Goal: Task Accomplishment & Management: Manage account settings

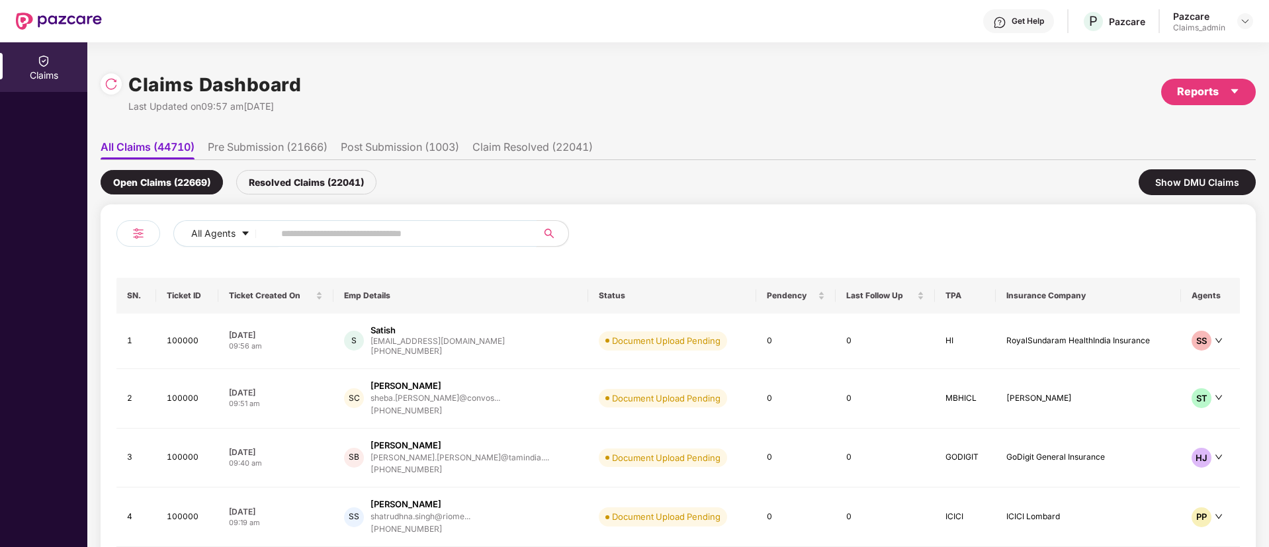
click at [288, 230] on input "text" at bounding box center [400, 234] width 238 height 20
paste input "******"
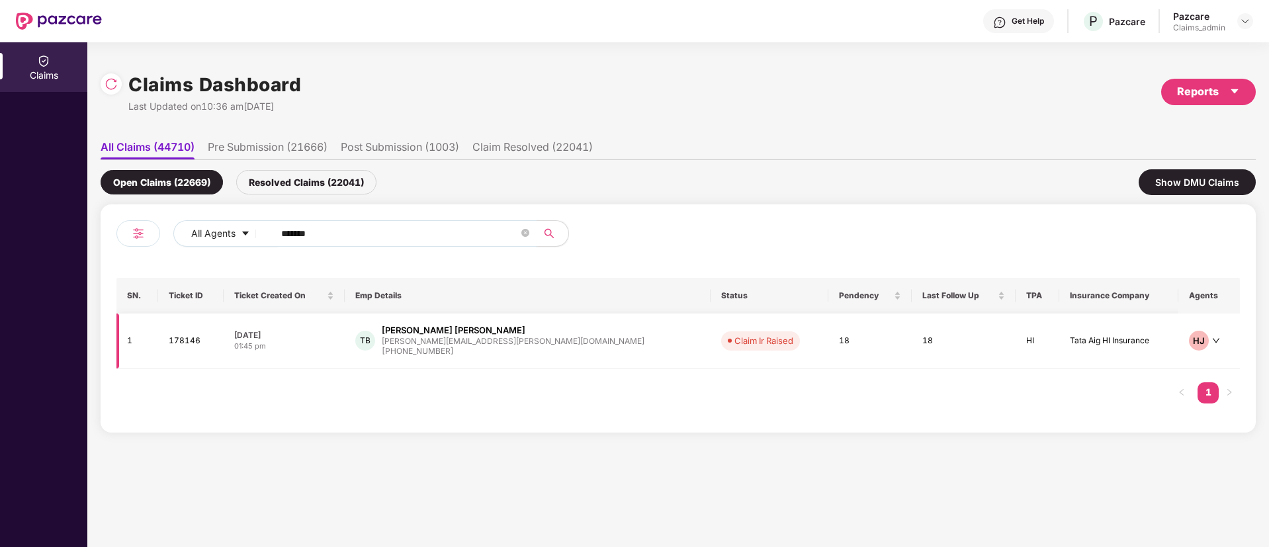
type input "******"
click at [332, 342] on div "01:45 pm" at bounding box center [284, 346] width 100 height 11
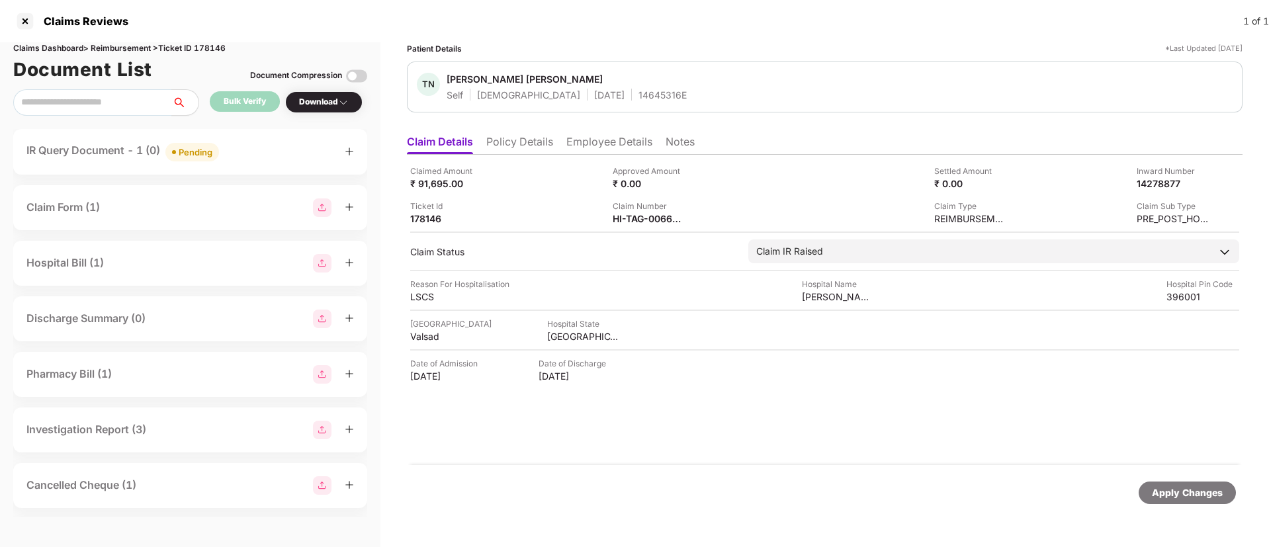
click at [274, 153] on div "IR Query Document - 1 (0) Pending" at bounding box center [190, 151] width 328 height 19
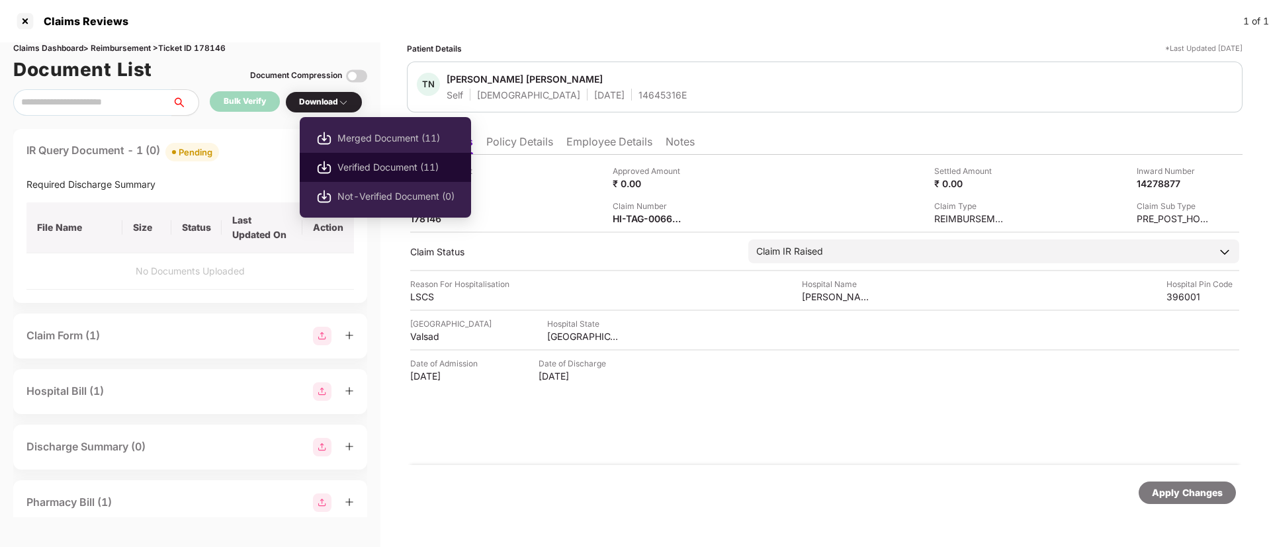
click at [392, 172] on span "Verified Document (11)" at bounding box center [396, 167] width 117 height 15
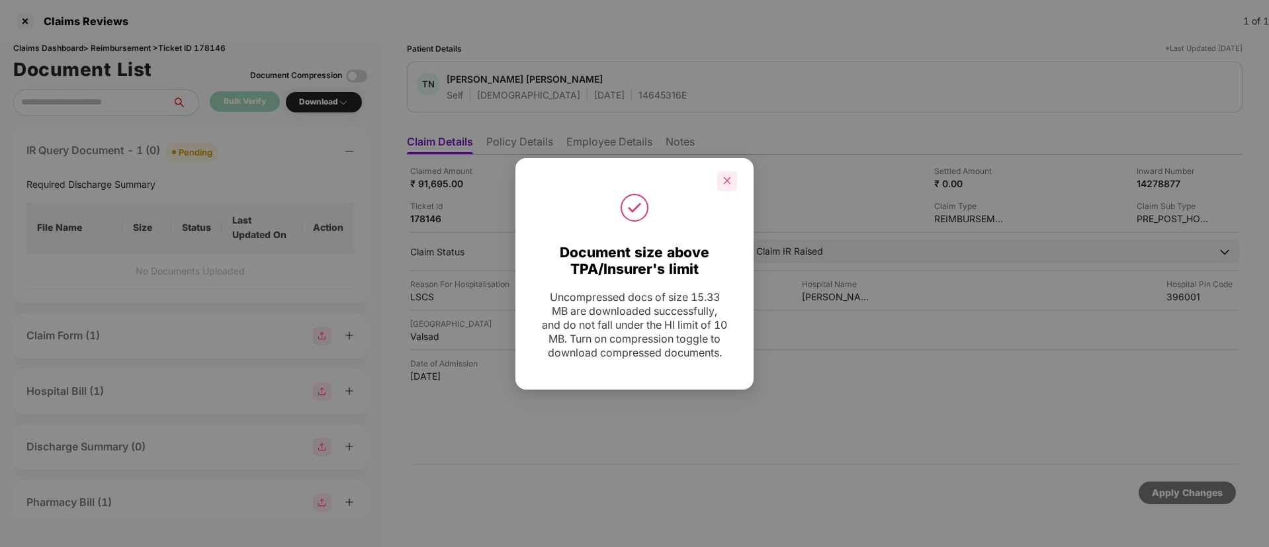
click at [731, 176] on icon "close" at bounding box center [727, 180] width 9 height 9
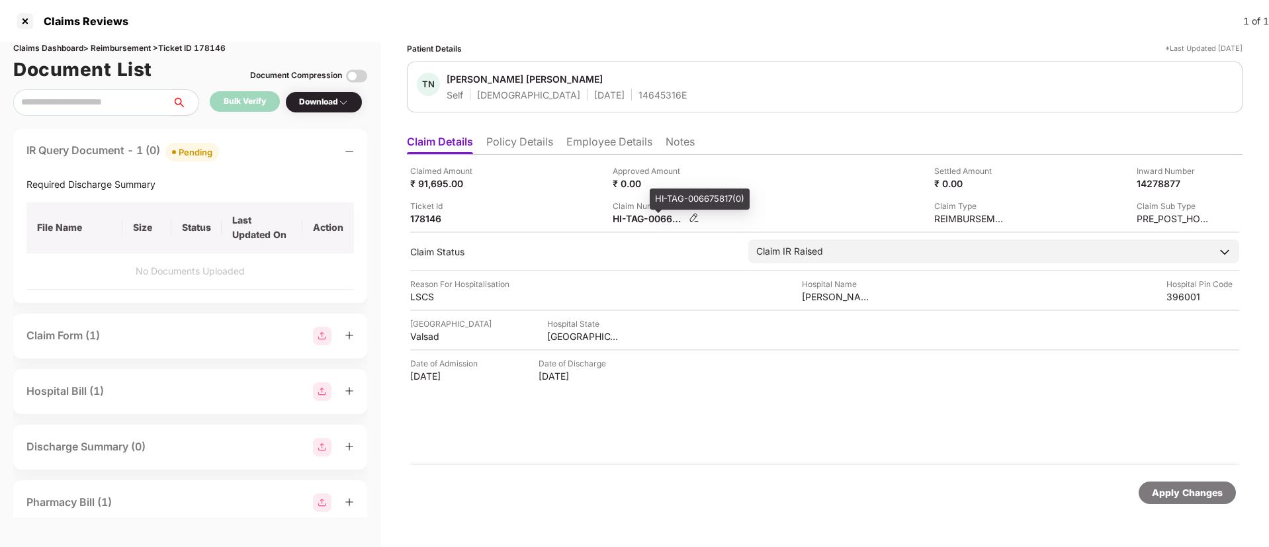
click at [627, 216] on div "HI-TAG-006675817(0)" at bounding box center [649, 218] width 73 height 13
copy div
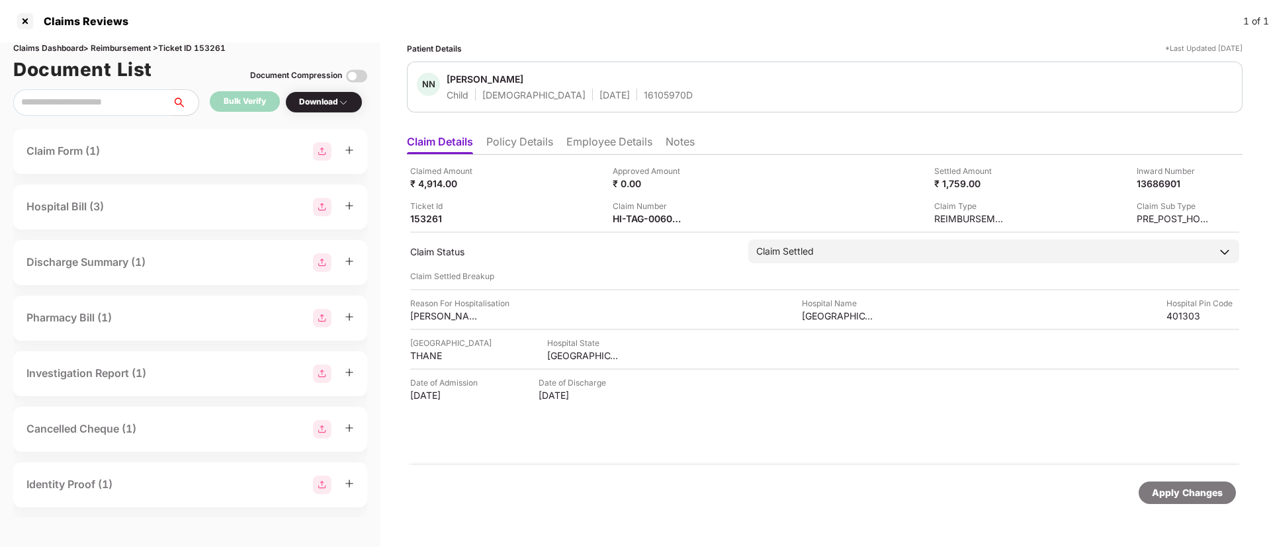
click at [514, 146] on li "Policy Details" at bounding box center [519, 144] width 67 height 19
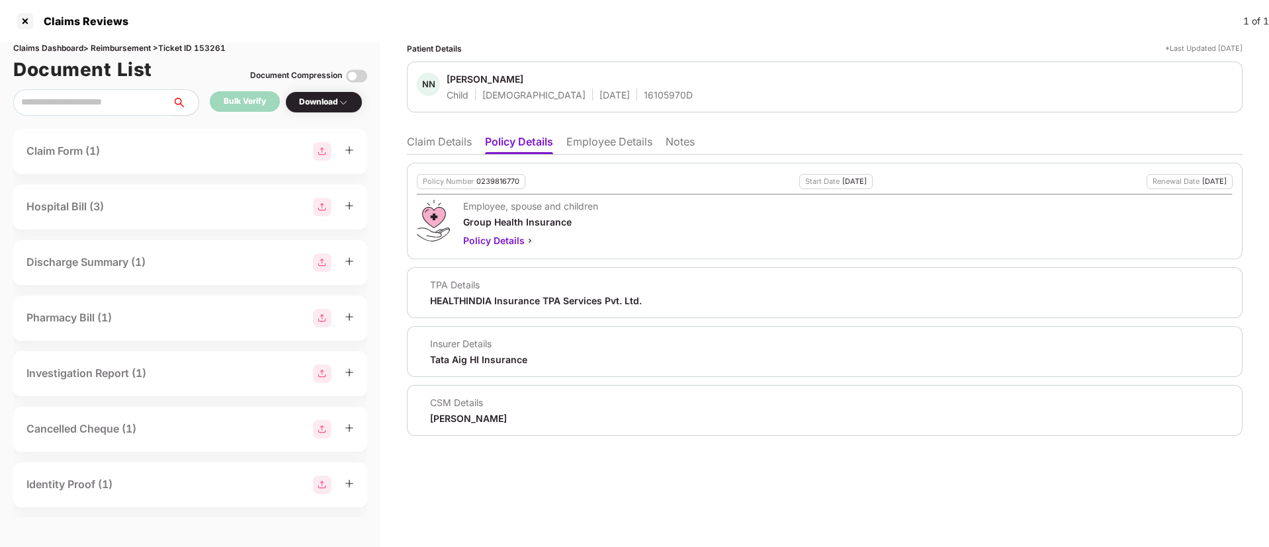
click at [603, 147] on li "Employee Details" at bounding box center [610, 144] width 86 height 19
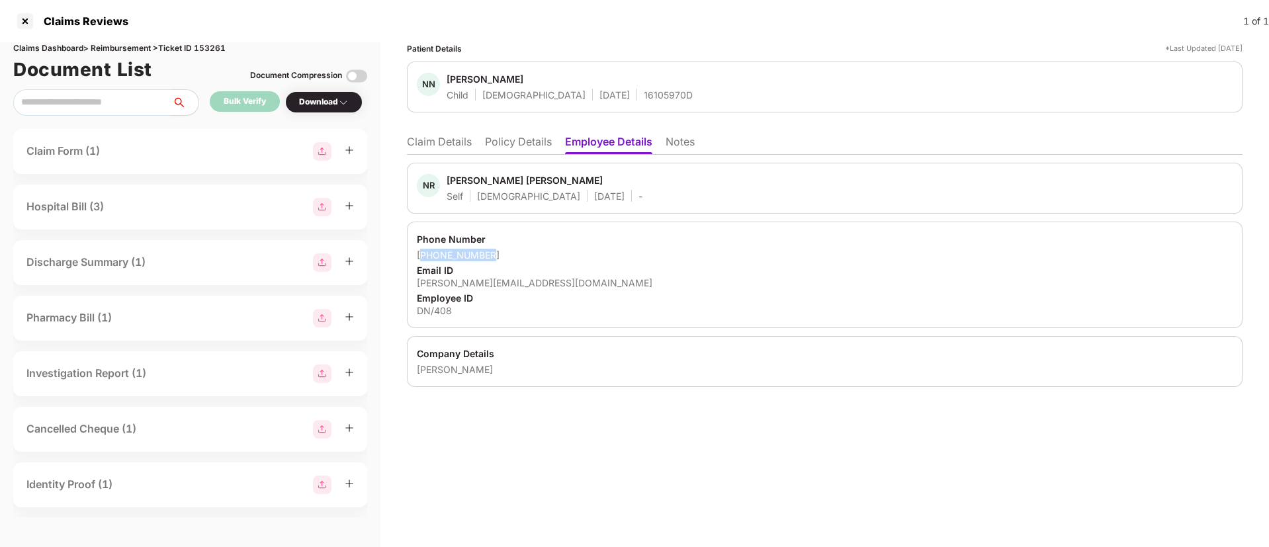
drag, startPoint x: 425, startPoint y: 256, endPoint x: 494, endPoint y: 257, distance: 68.8
click at [494, 257] on div "+918452813782" at bounding box center [825, 255] width 816 height 13
copy div "918452813782"
click at [488, 280] on div "navalkishor@desynova.com" at bounding box center [825, 283] width 816 height 13
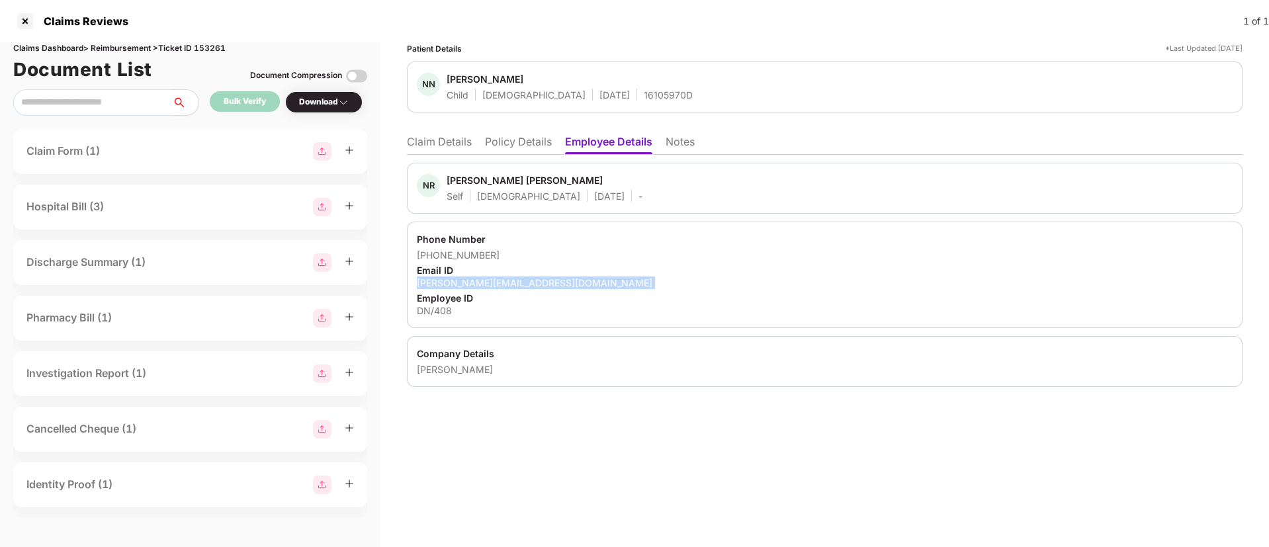
click at [488, 280] on div "navalkishor@desynova.com" at bounding box center [825, 283] width 816 height 13
copy div "navalkishor@desynova.com"
drag, startPoint x: 419, startPoint y: 269, endPoint x: 557, endPoint y: 282, distance: 138.3
click at [557, 282] on div "Phone Number +918452813782 Email ID navalkishor@desynova.com Employee ID DN/408" at bounding box center [825, 275] width 836 height 107
copy div "Email ID navalkishor@desynova.com"
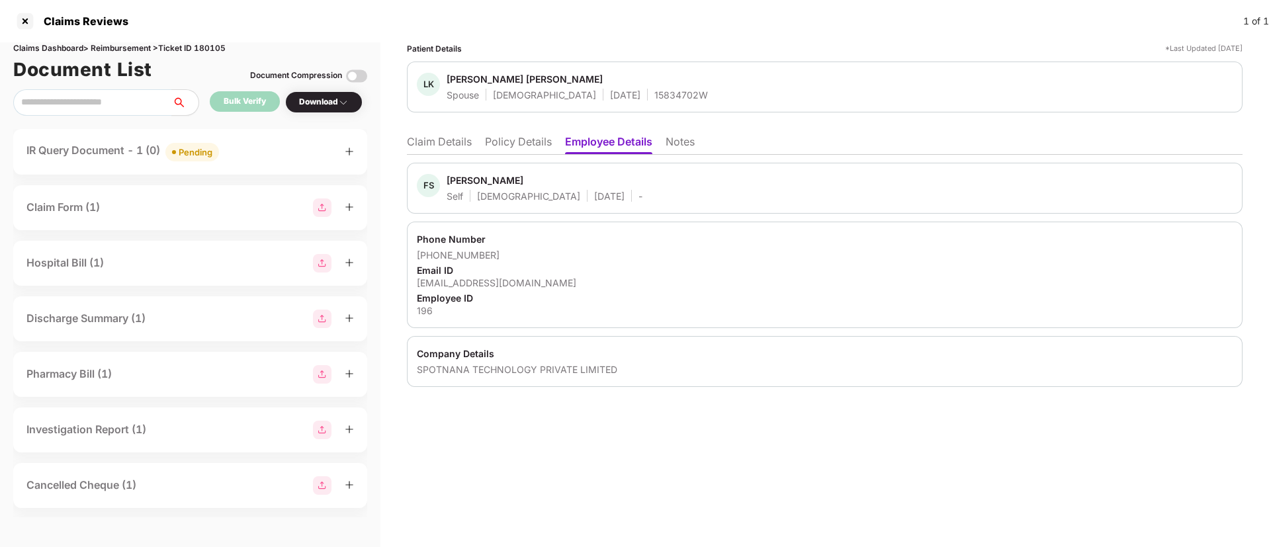
click at [432, 142] on li "Claim Details" at bounding box center [439, 144] width 65 height 19
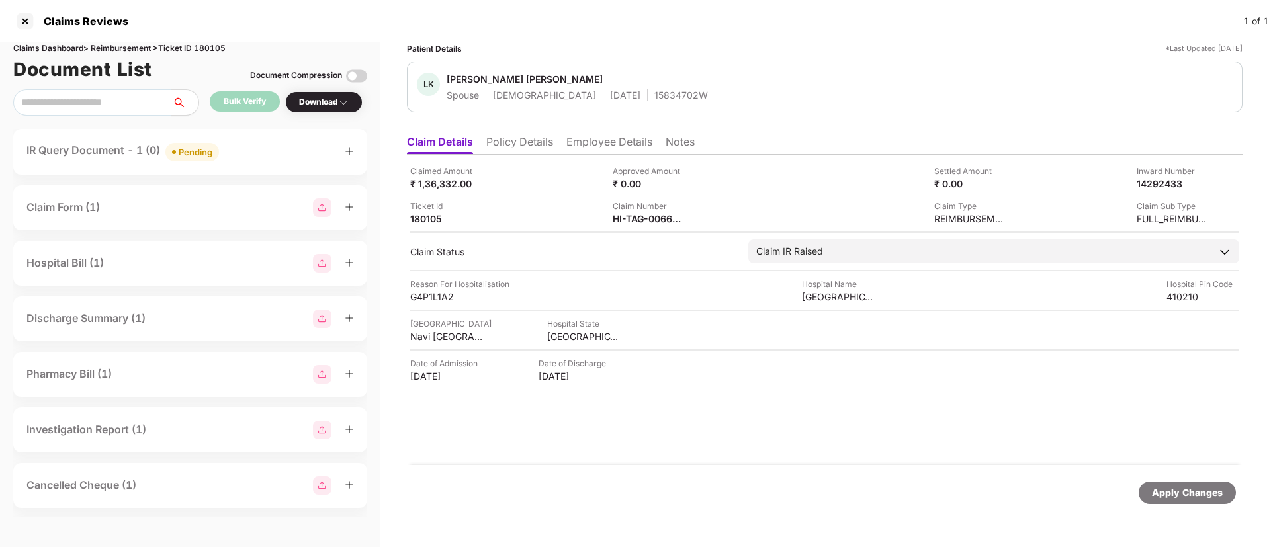
click at [249, 152] on div "IR Query Document - 1 (0) Pending" at bounding box center [190, 151] width 328 height 19
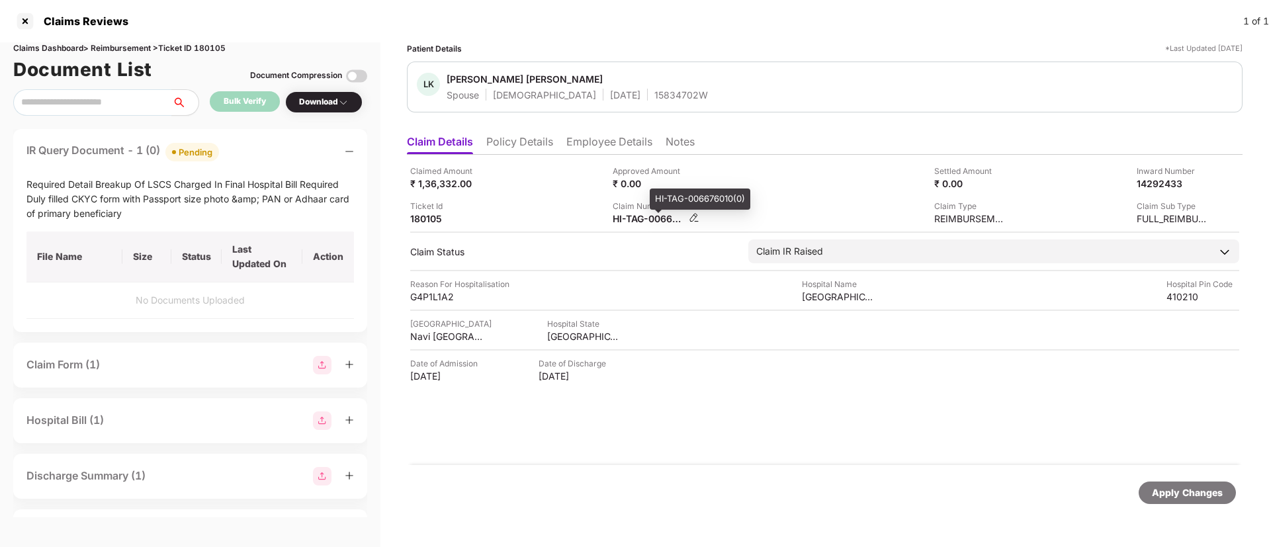
click at [626, 214] on div "HI-TAG-006676010(0)" at bounding box center [649, 218] width 73 height 13
copy div
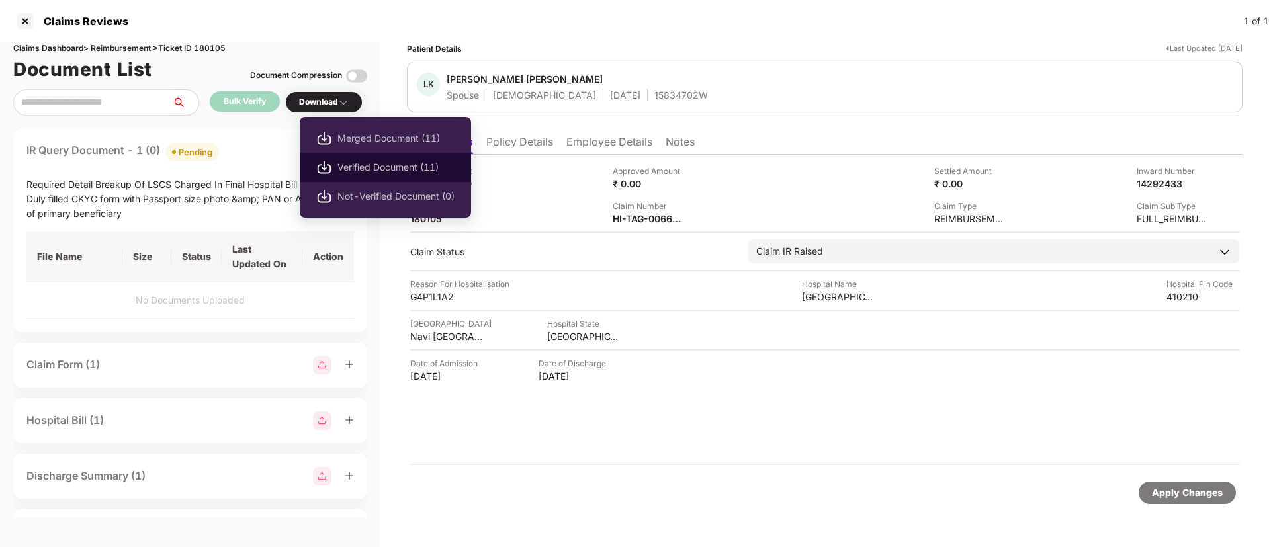
click at [346, 158] on li "Verified Document (11)" at bounding box center [385, 167] width 171 height 29
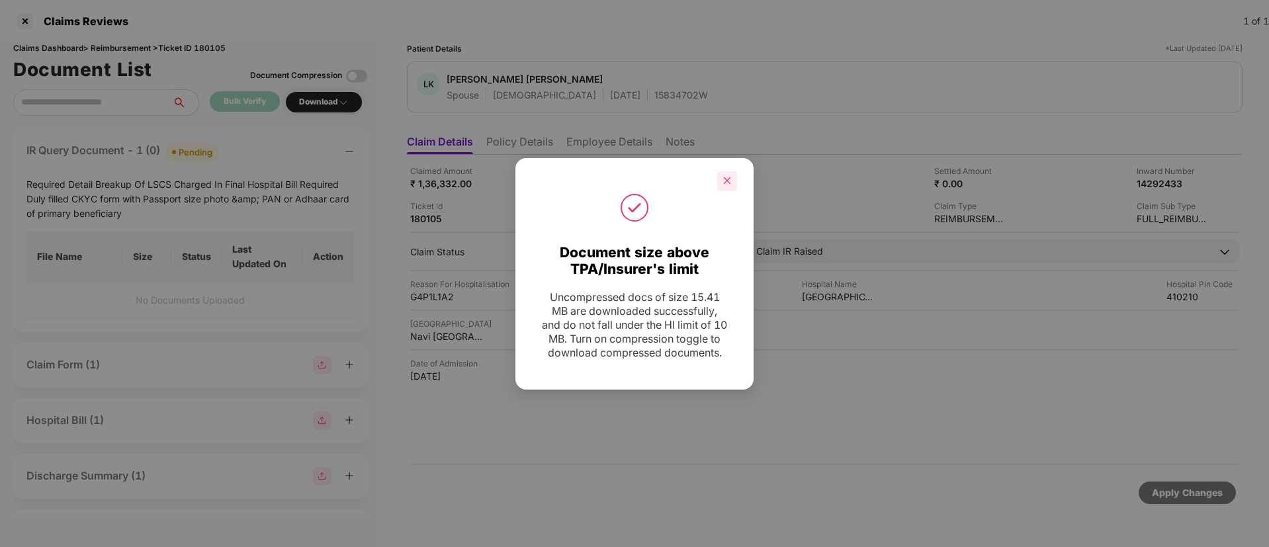
click at [731, 179] on div at bounding box center [727, 181] width 20 height 20
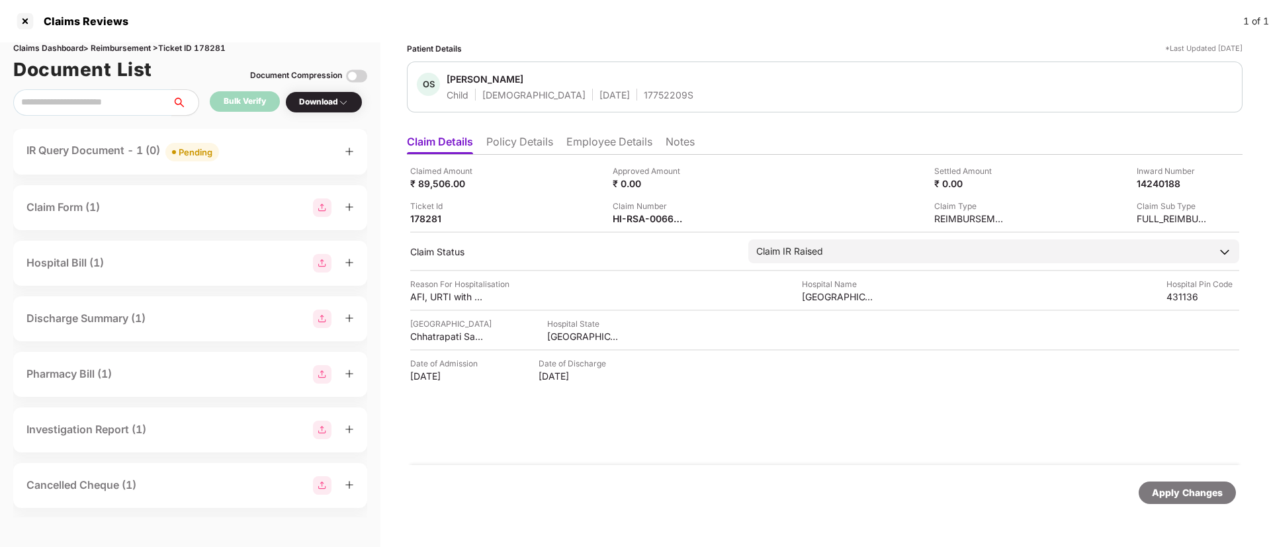
click at [286, 150] on div "IR Query Document - 1 (0) Pending" at bounding box center [190, 151] width 328 height 19
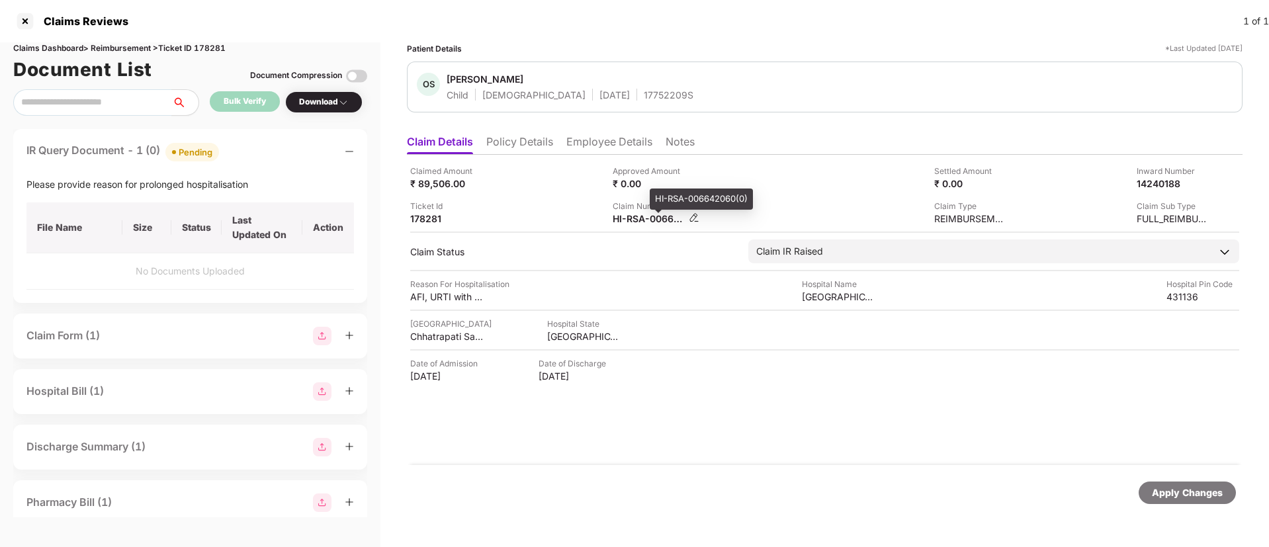
click at [637, 214] on div "HI-RSA-006642060(0)" at bounding box center [649, 218] width 73 height 13
copy div
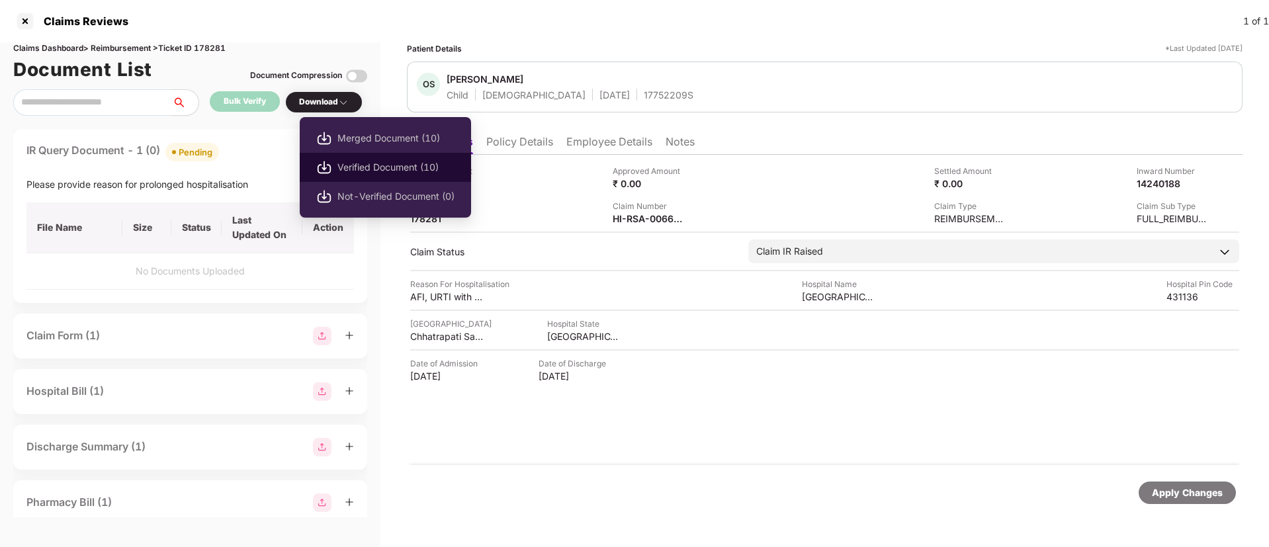
click at [388, 158] on li "Verified Document (10)" at bounding box center [385, 167] width 171 height 29
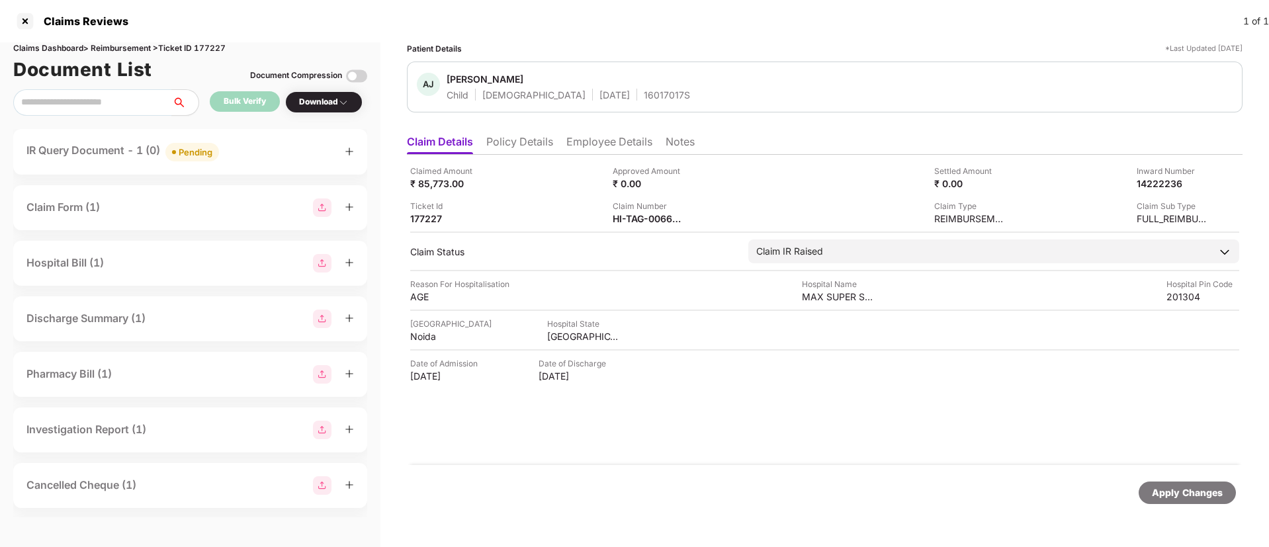
click at [239, 163] on div "IR Query Document - 1 (0) Pending" at bounding box center [190, 152] width 354 height 46
click at [261, 156] on div "IR Query Document - 1 (0) Pending" at bounding box center [190, 151] width 328 height 19
click at [246, 157] on div "IR Query Document - 2 (0) Pending" at bounding box center [190, 151] width 328 height 19
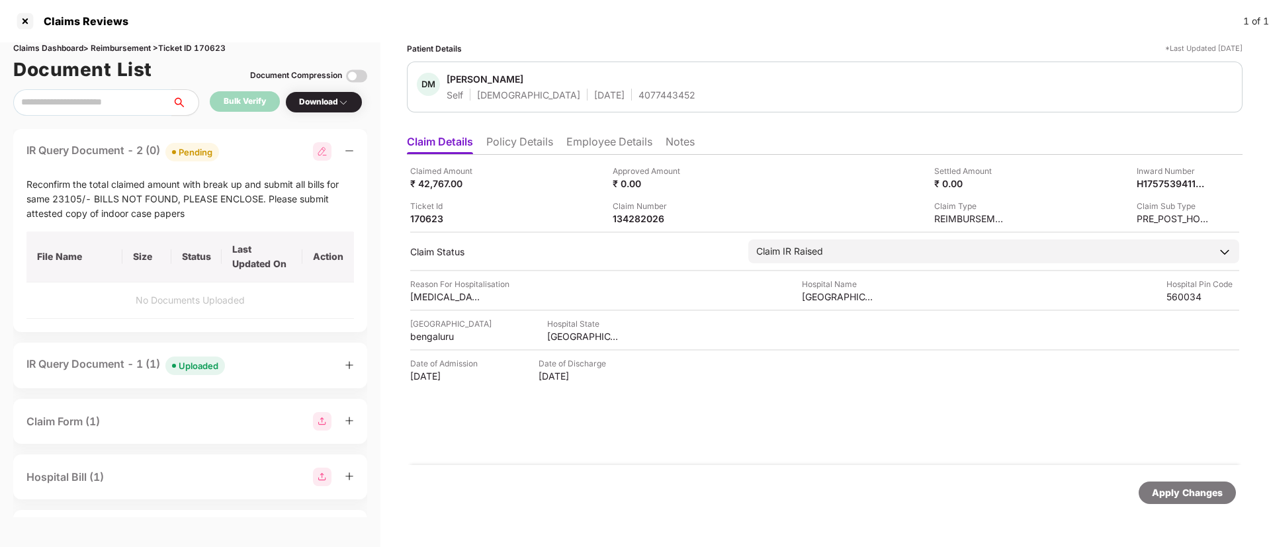
click at [263, 375] on div "IR Query Document - 1 (1) Uploaded" at bounding box center [190, 365] width 328 height 19
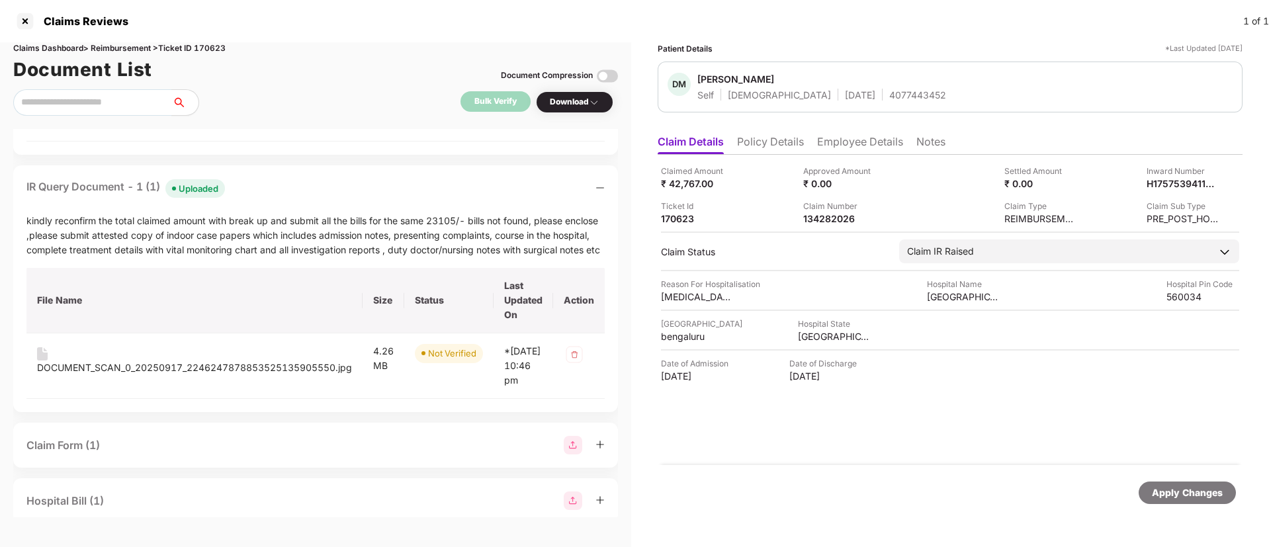
scroll to position [149, 0]
click at [304, 193] on div "IR Query Document - 1 (1) Uploaded" at bounding box center [315, 187] width 578 height 19
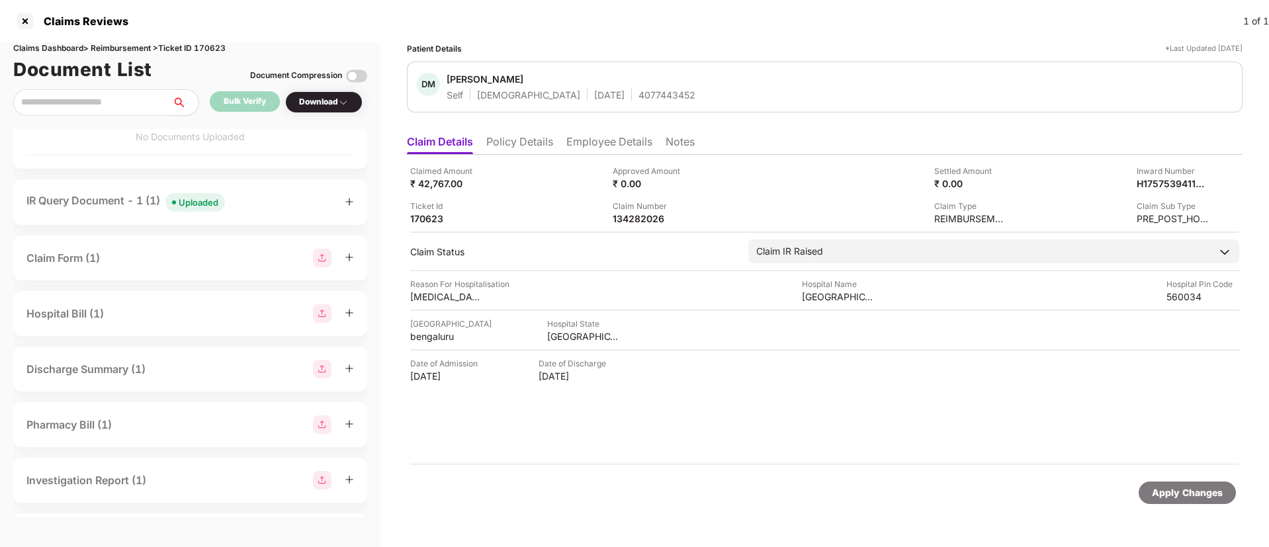
click at [255, 209] on div "IR Query Document - 1 (1) Uploaded" at bounding box center [190, 202] width 328 height 19
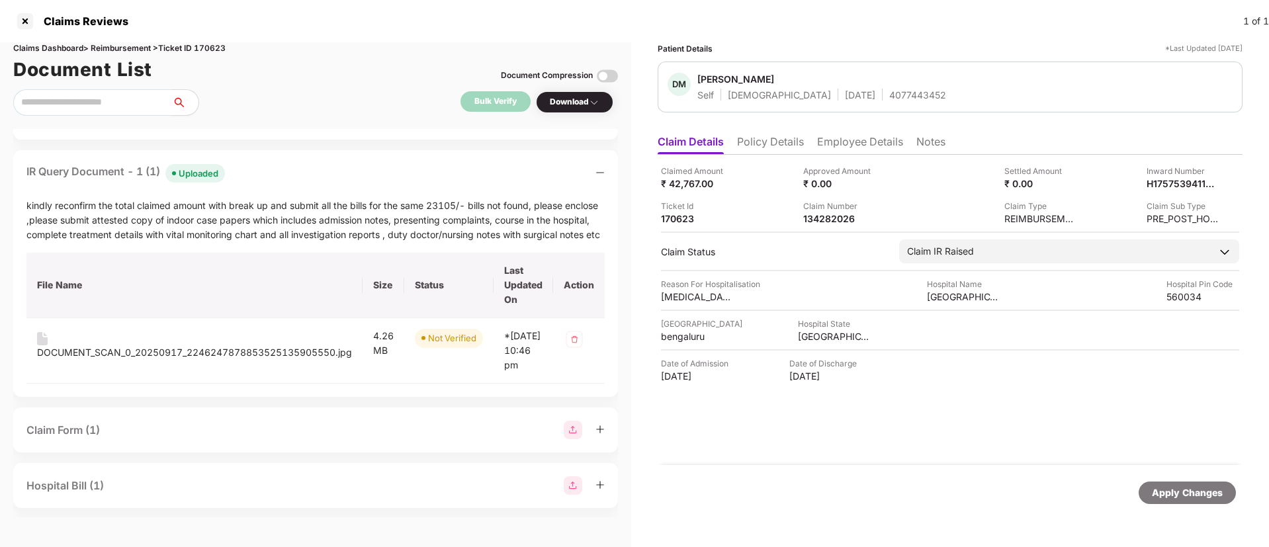
scroll to position [149, 0]
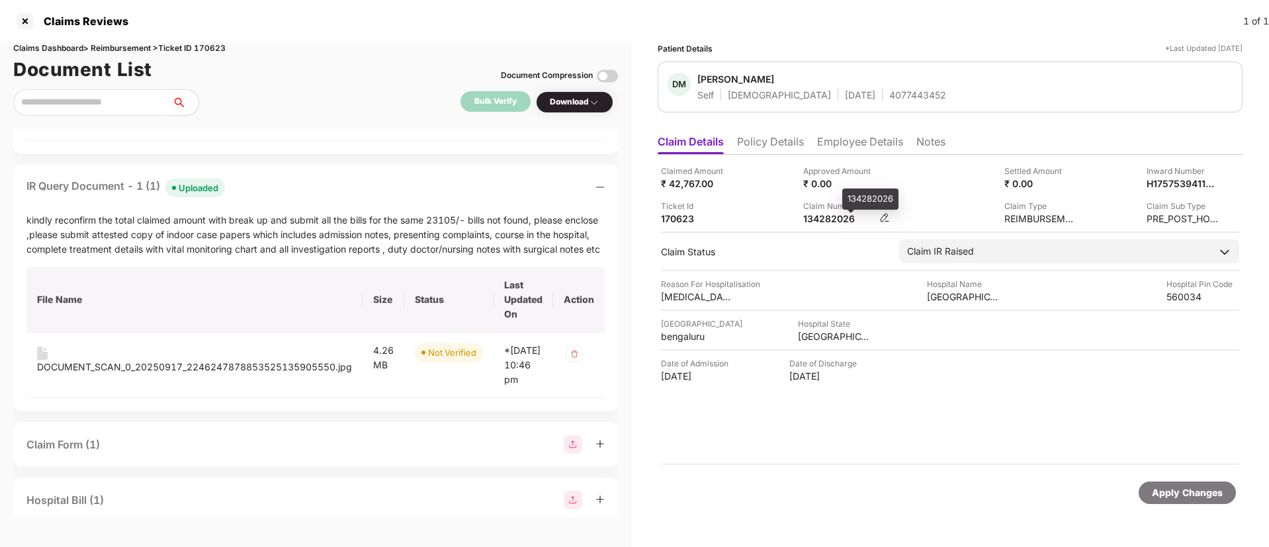
click at [823, 214] on div "134282026" at bounding box center [839, 218] width 73 height 13
copy div "134282026"
click at [220, 365] on div "DOCUMENT_SCAN_0_20250917_2246247878853525135905550.jpg" at bounding box center [194, 367] width 315 height 15
click at [283, 195] on div "IR Query Document - 1 (1) Uploaded" at bounding box center [315, 187] width 578 height 19
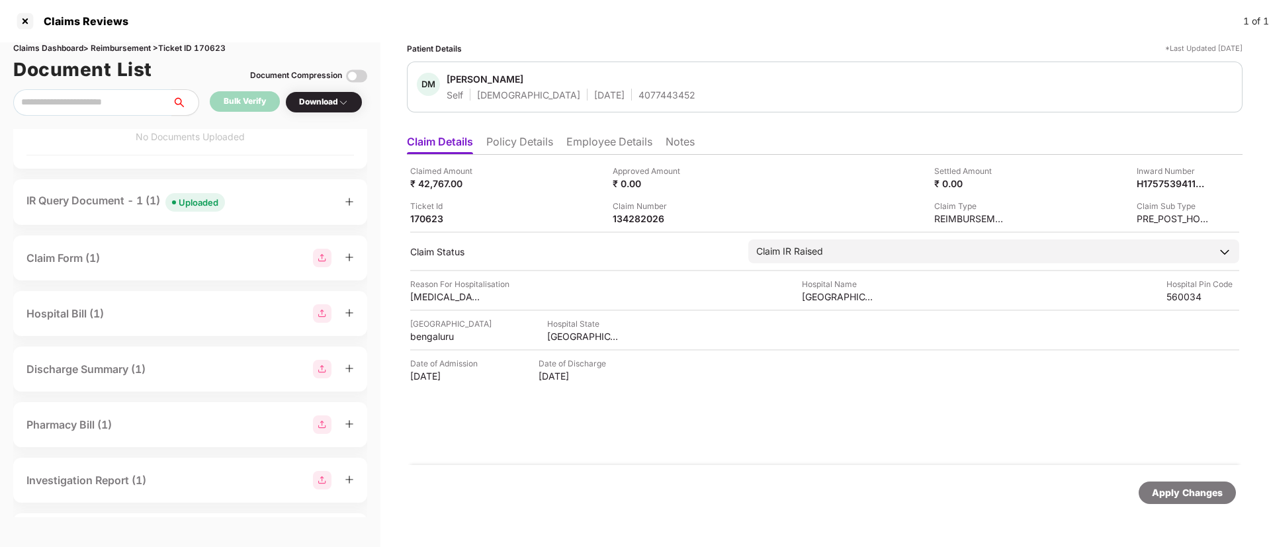
scroll to position [0, 0]
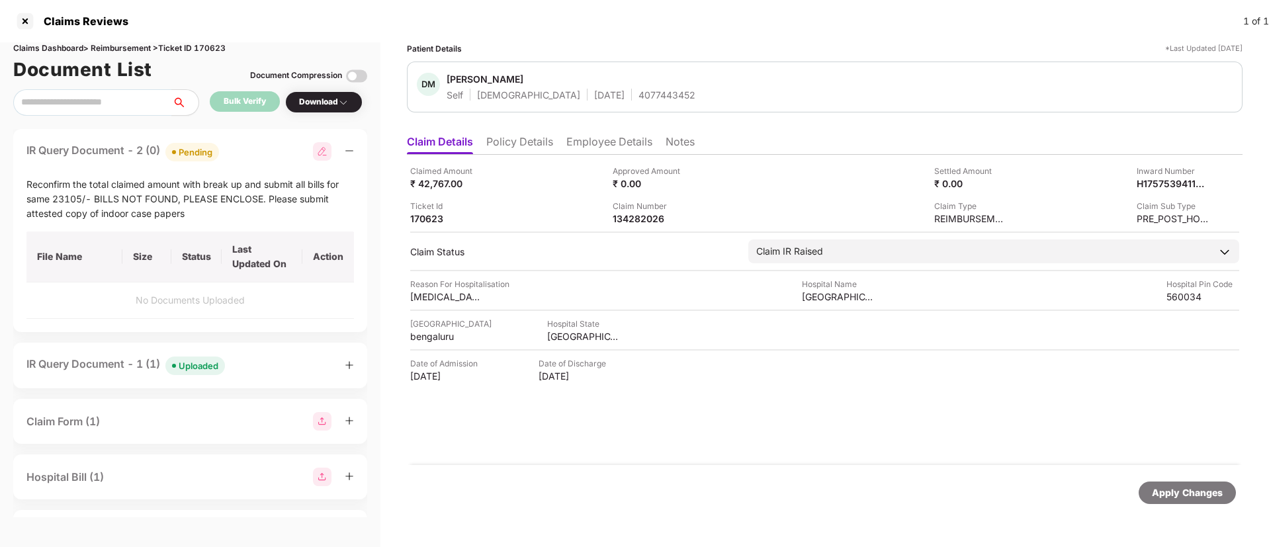
click at [598, 136] on li "Employee Details" at bounding box center [610, 144] width 86 height 19
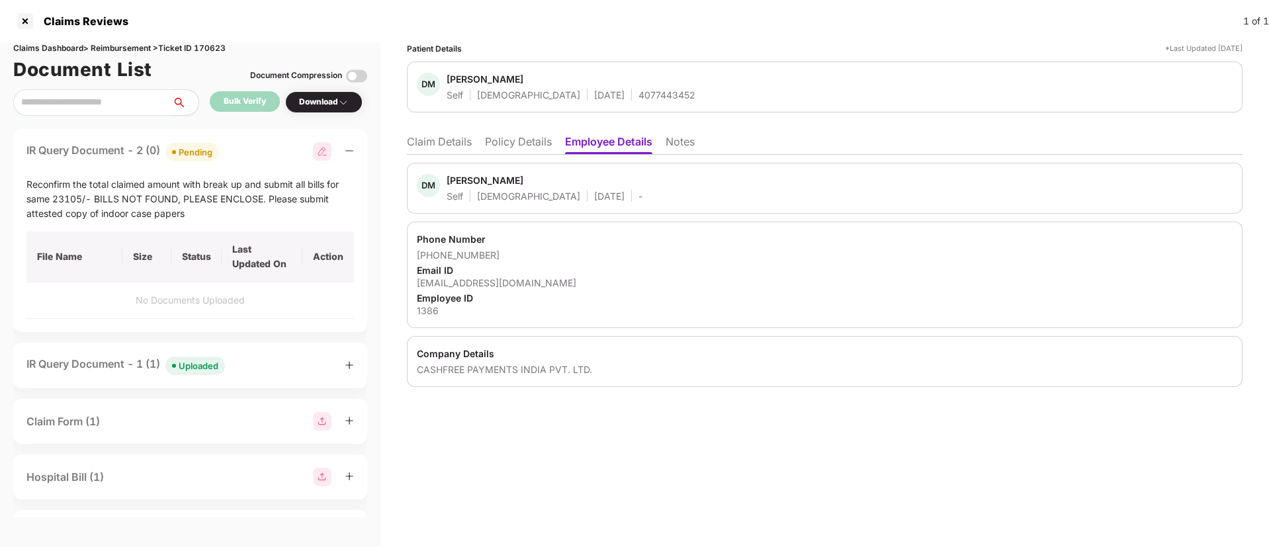
click at [461, 143] on li "Claim Details" at bounding box center [439, 144] width 65 height 19
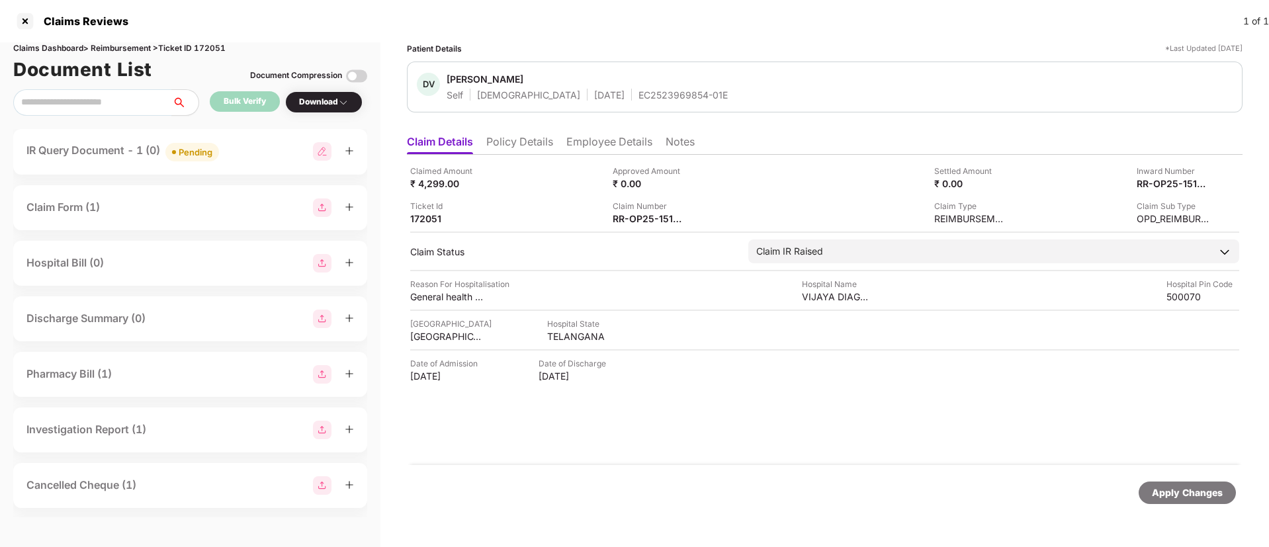
click at [268, 152] on div "IR Query Document - 1 (0) Pending" at bounding box center [190, 151] width 328 height 19
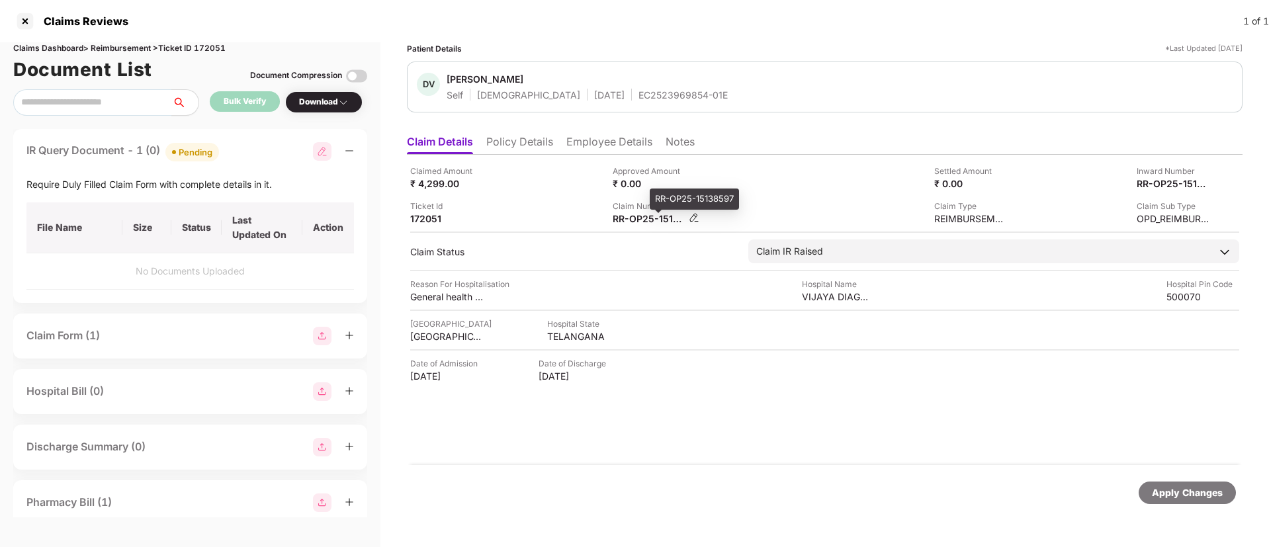
click at [629, 218] on div "RR-OP25-15138597" at bounding box center [649, 218] width 73 height 13
copy div
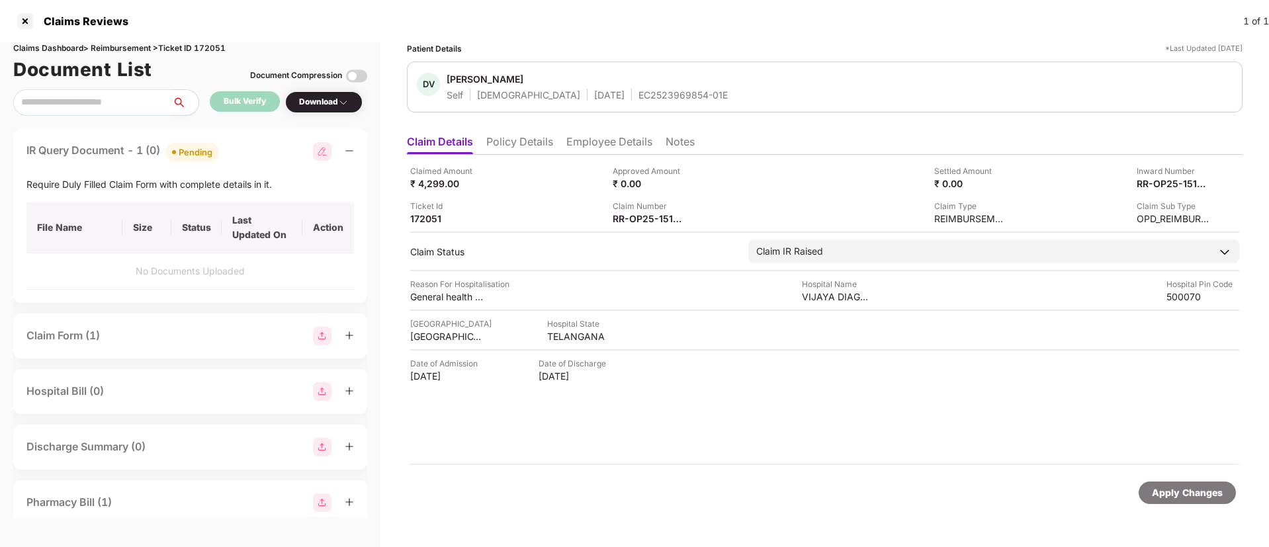
click at [221, 189] on div "Require Duly Filled Claim Form with complete details in it." at bounding box center [190, 184] width 328 height 15
copy div "Require Duly Filled Claim Form with complete details in it."
click at [555, 194] on div "Claimed Amount ₹ 4,299.00 Approved Amount ₹ 0.00 Settled Amount ₹ 0.00 Inward N…" at bounding box center [824, 195] width 829 height 60
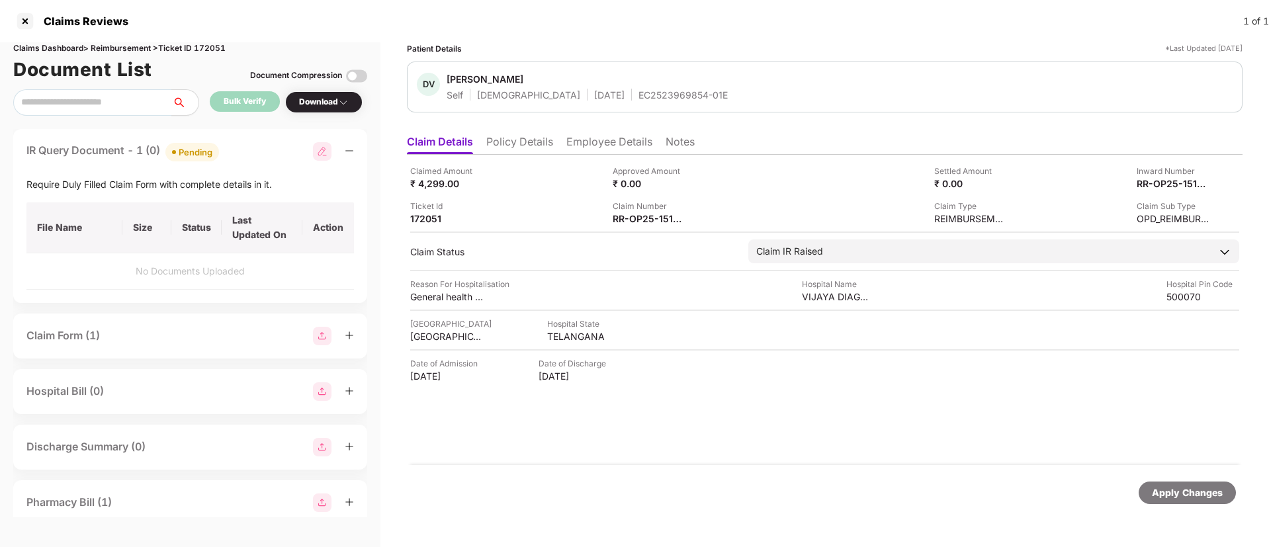
click at [621, 136] on li "Employee Details" at bounding box center [610, 144] width 86 height 19
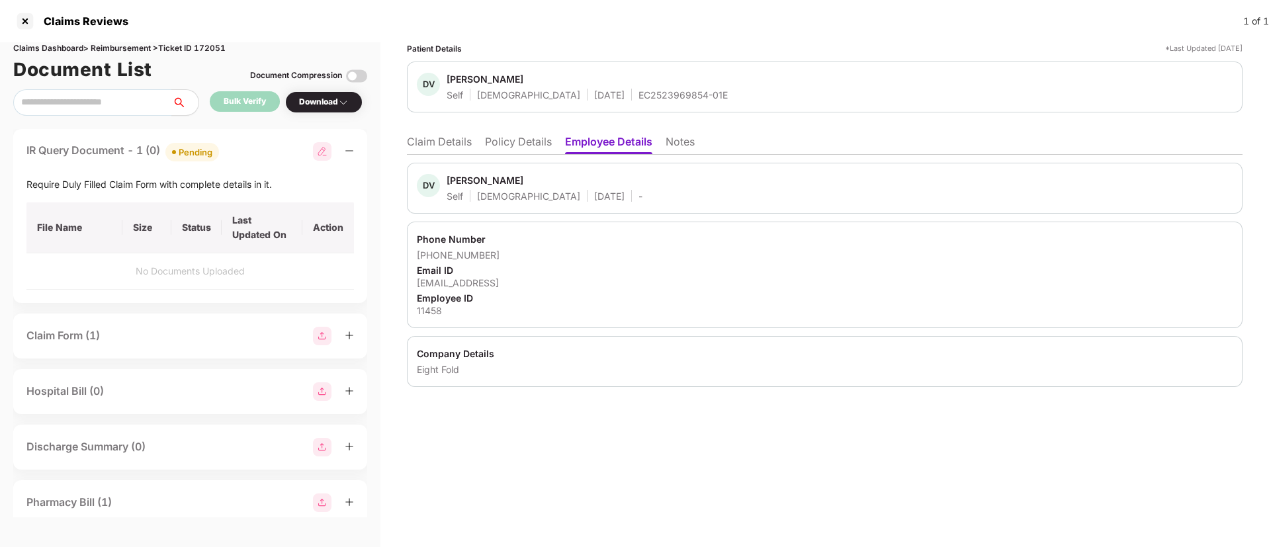
click at [462, 277] on div "[EMAIL_ADDRESS]" at bounding box center [825, 283] width 816 height 13
copy div "[EMAIL_ADDRESS]"
